Goal: Check status: Check status

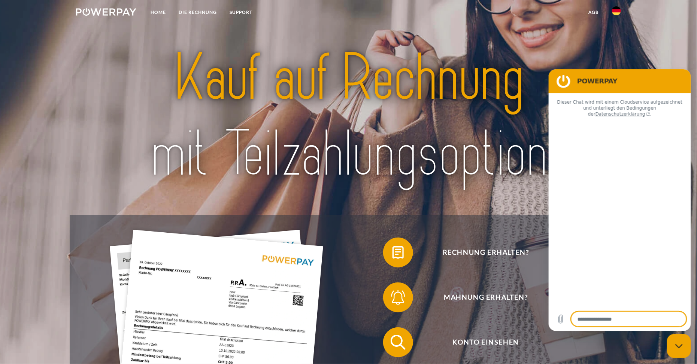
type textarea "*"
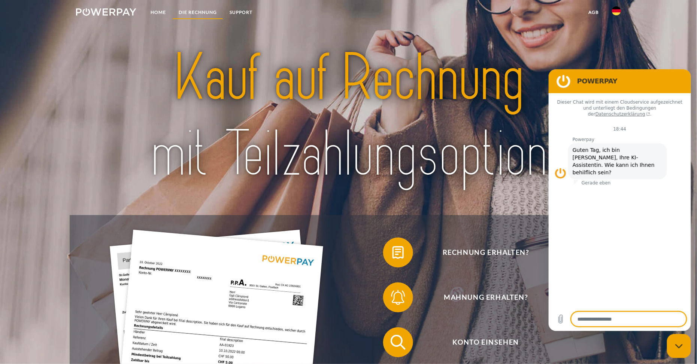
click at [202, 13] on link "DIE RECHNUNG" at bounding box center [197, 12] width 51 height 13
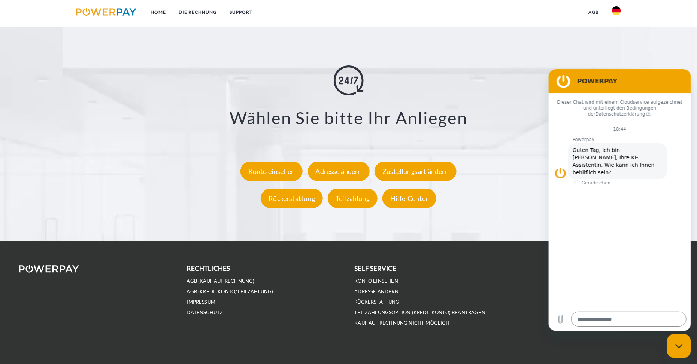
scroll to position [1447, 0]
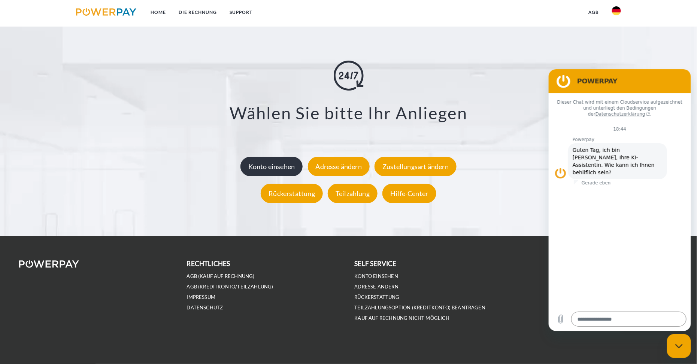
click at [267, 165] on div "Konto einsehen" at bounding box center [271, 166] width 63 height 19
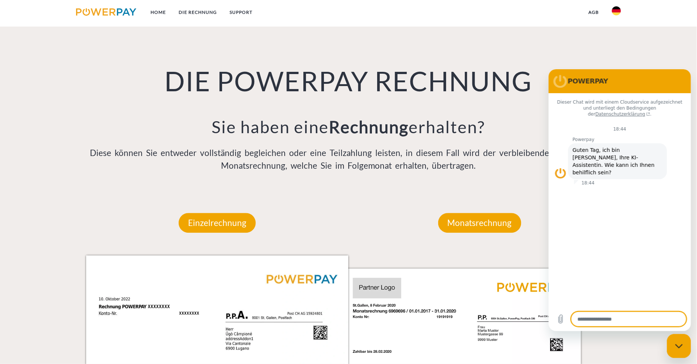
scroll to position [478, 0]
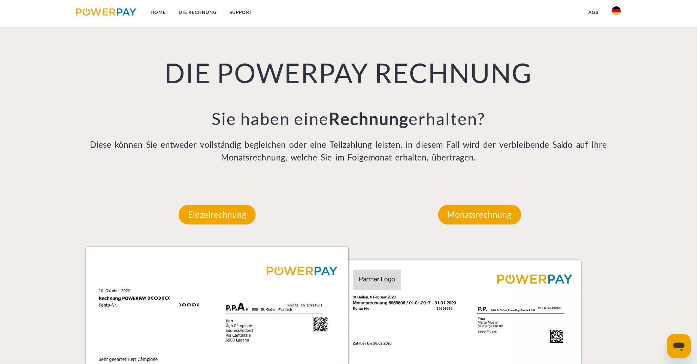
scroll to position [572, 0]
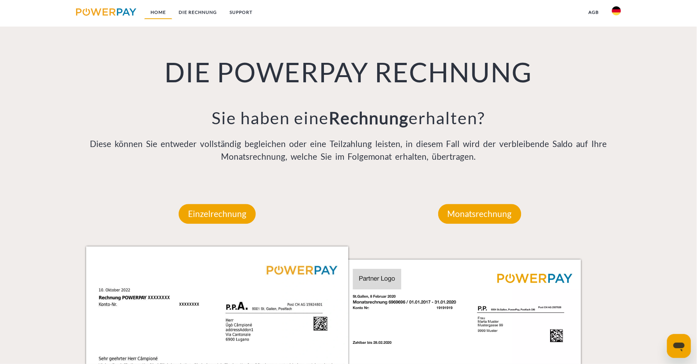
click at [156, 15] on link "Home" at bounding box center [158, 12] width 28 height 13
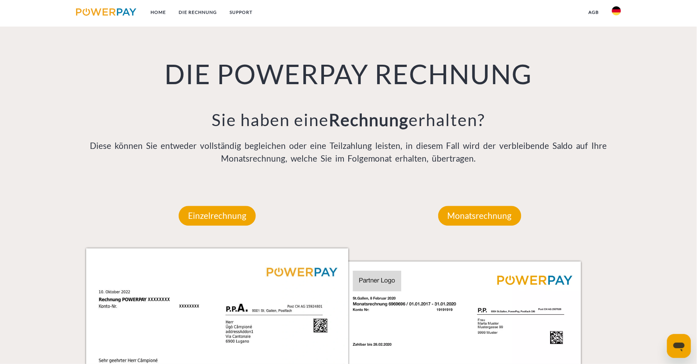
scroll to position [572, 0]
